Goal: Information Seeking & Learning: Learn about a topic

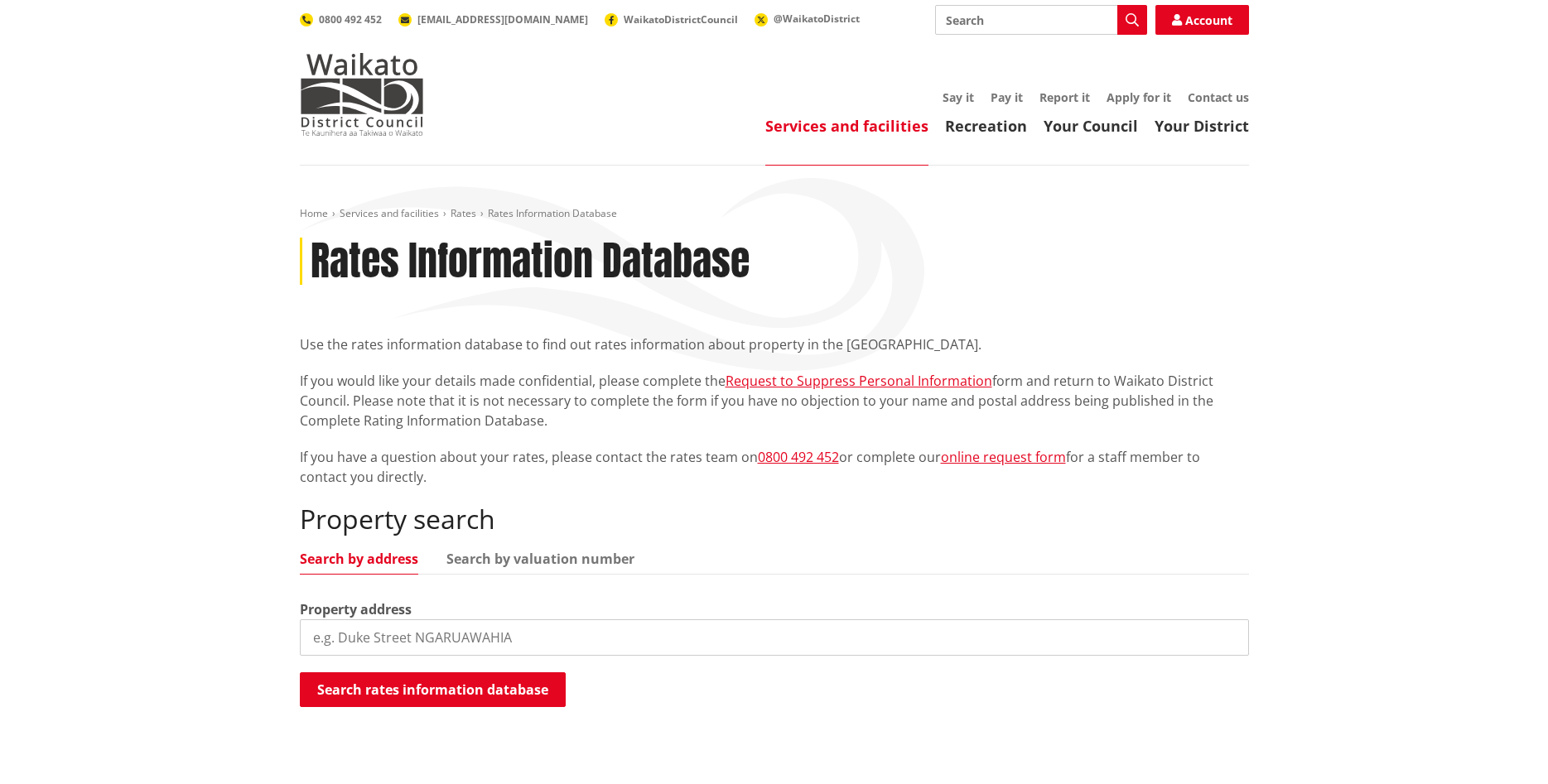
click at [429, 632] on input "search" at bounding box center [774, 637] width 949 height 36
paste input "118 Reservoir Road"
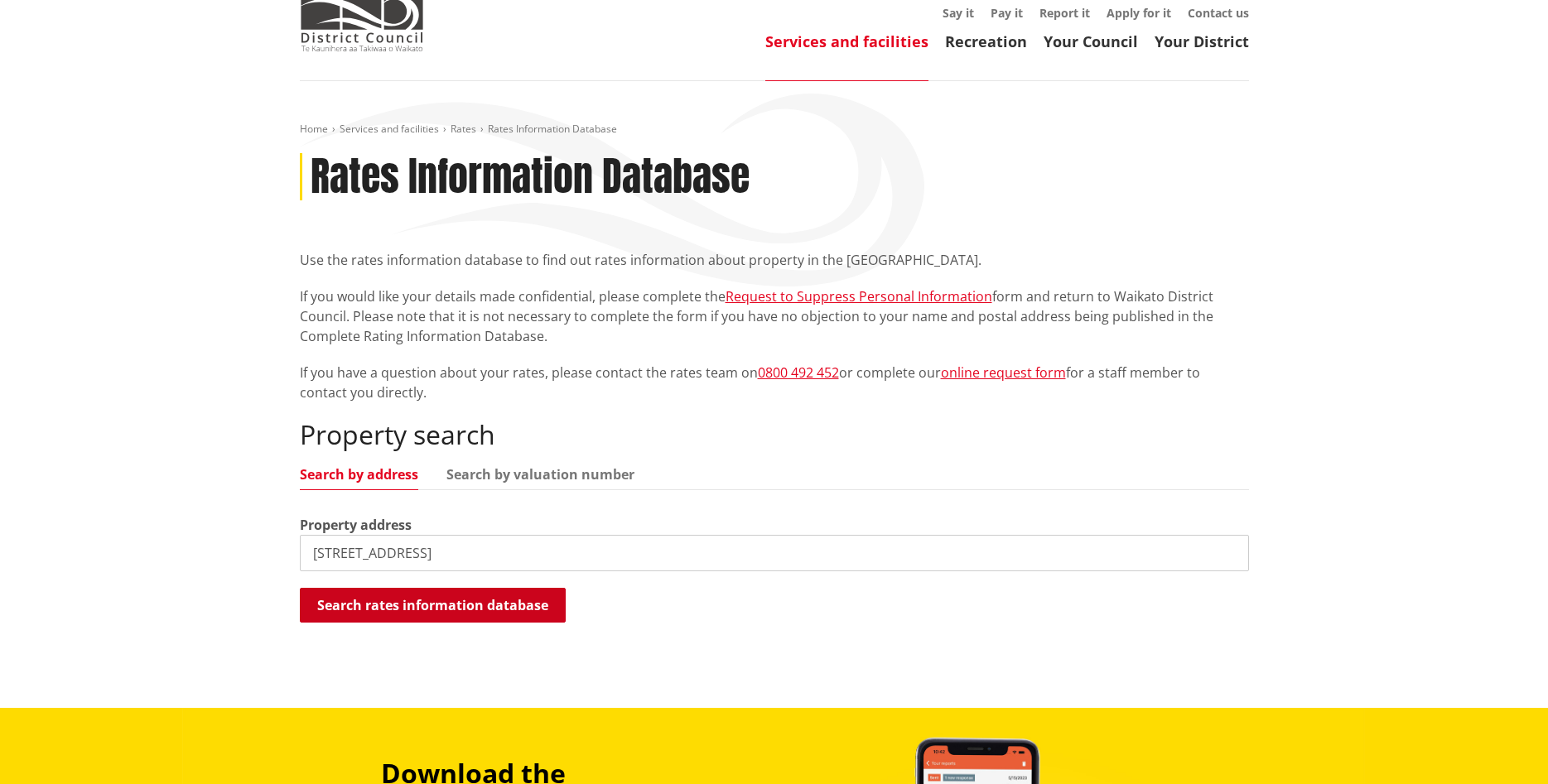
type input "118 Reservoir Road"
click at [457, 608] on button "Search rates information database" at bounding box center [432, 605] width 266 height 34
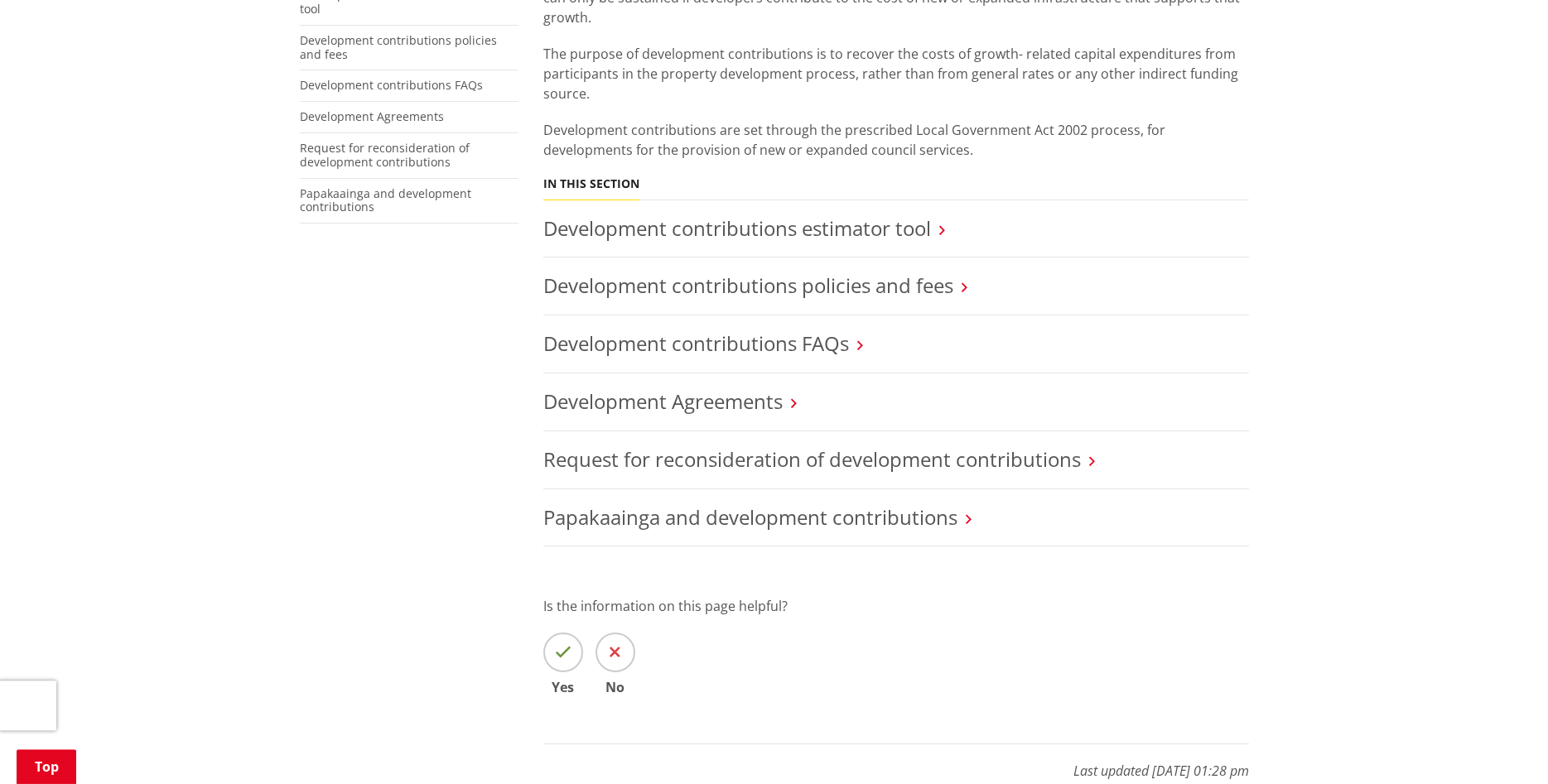
scroll to position [506, 0]
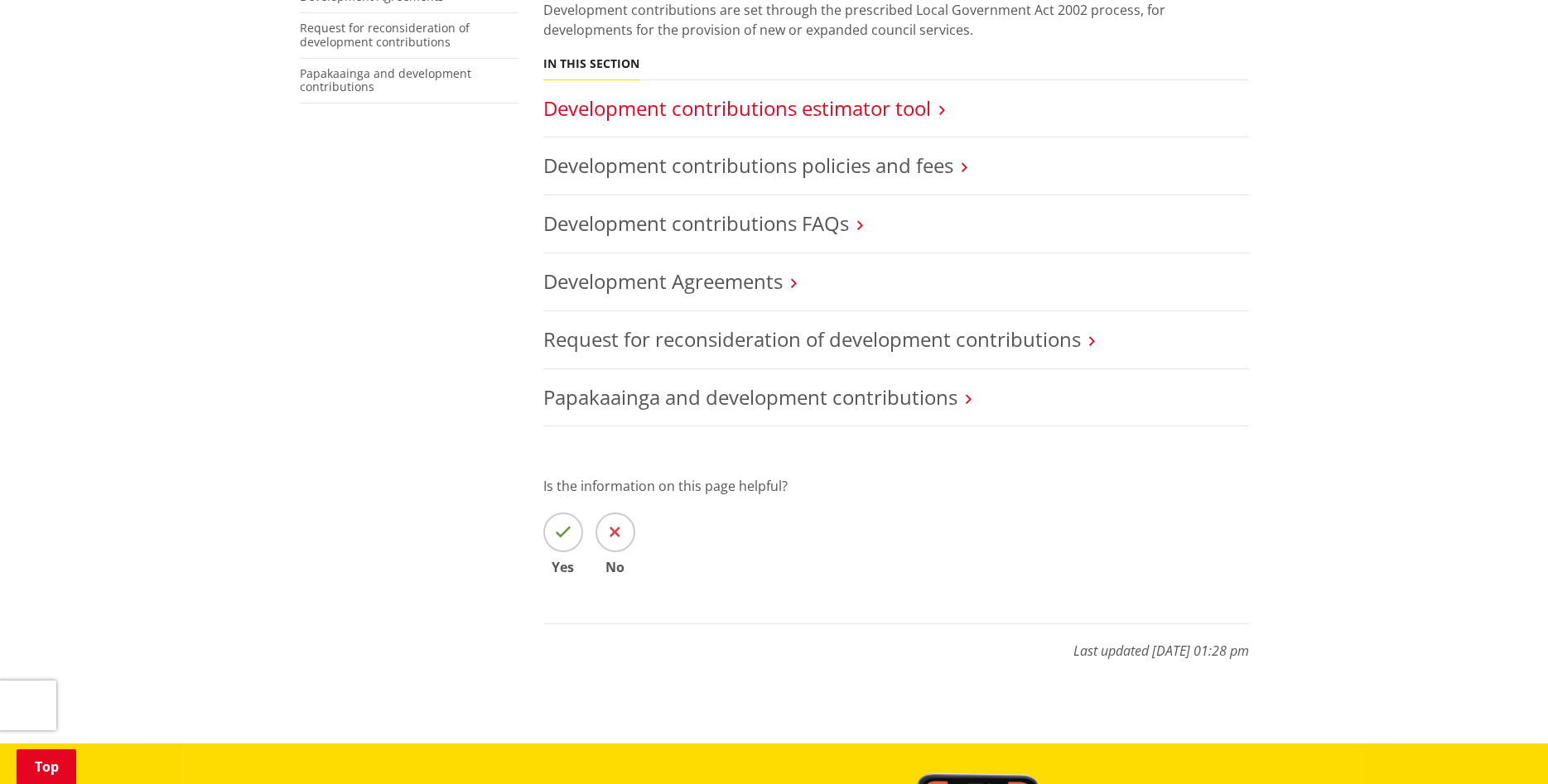
click at [818, 94] on link "Development contributions estimator tool" at bounding box center [737, 108] width 387 height 28
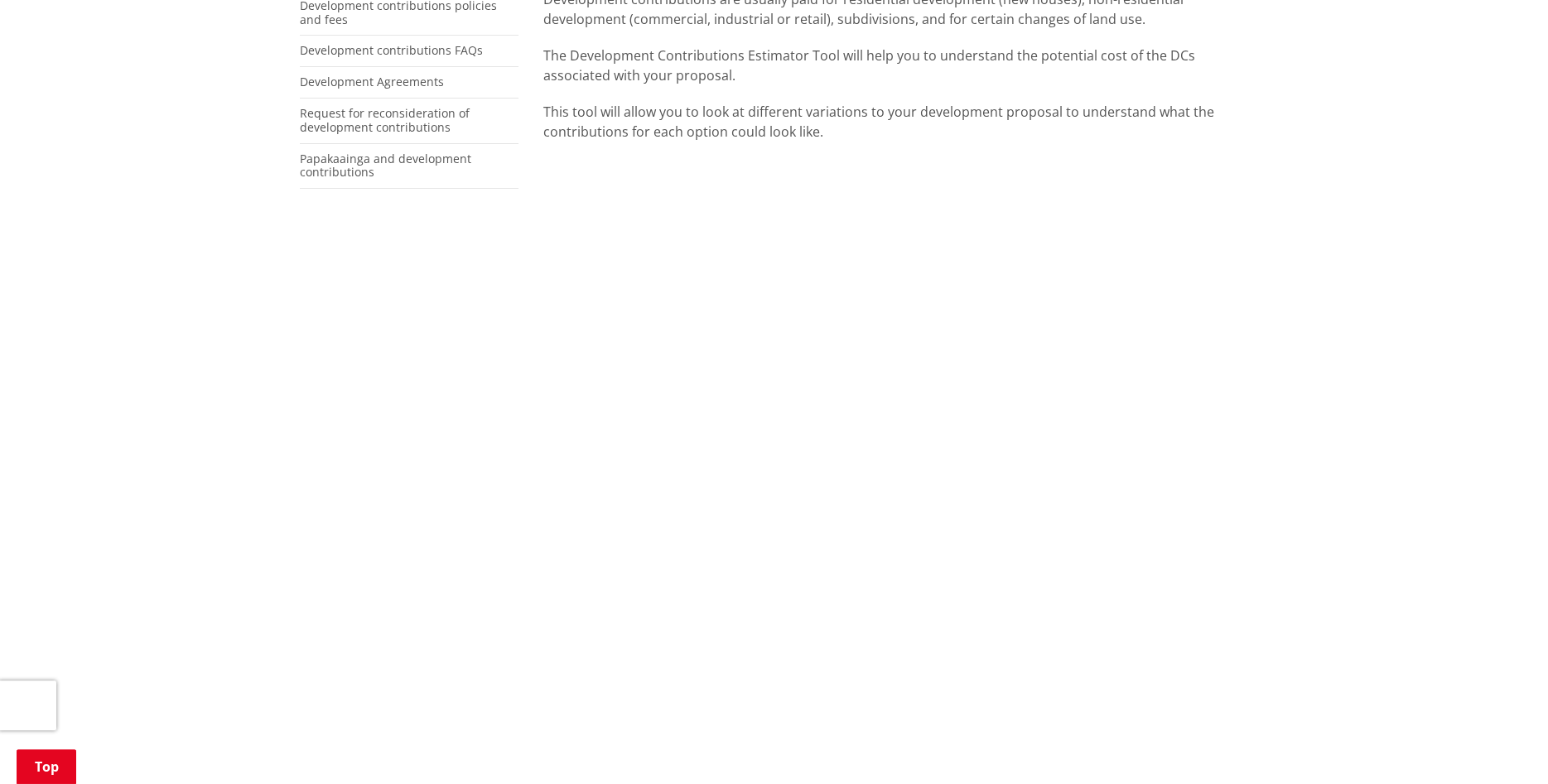
scroll to position [422, 0]
